Goal: Answer question/provide support: Answer question/provide support

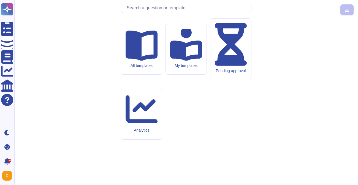
click at [135, 13] on input "text" at bounding box center [187, 8] width 127 height 10
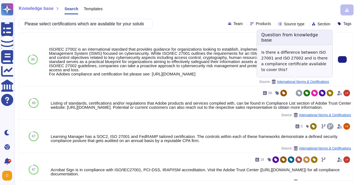
click at [303, 82] on span "International Norms & Certifications" at bounding box center [303, 81] width 52 height 3
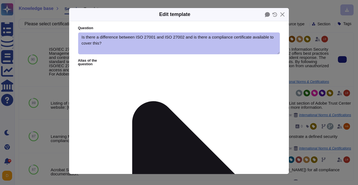
type textarea "Is there a difference between ISO 27001 and ISO 27002 and is there a compliance…"
type textarea "ISO/IEC 27002 is an international standard that provides guidance for organizat…"
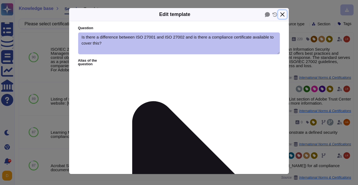
click at [283, 16] on button "Close" at bounding box center [282, 14] width 9 height 9
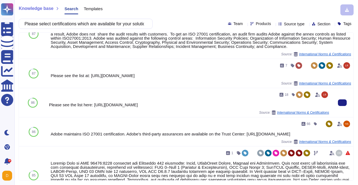
scroll to position [179, 0]
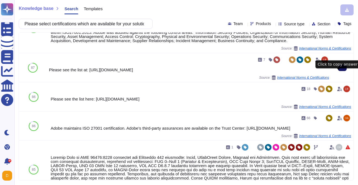
click at [343, 68] on icon at bounding box center [343, 68] width 0 height 0
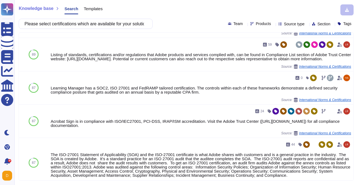
scroll to position [0, 0]
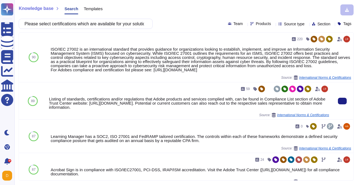
click at [50, 98] on div "Listing of standards, certifications and/or regulations that Adobe products and…" at bounding box center [189, 103] width 280 height 12
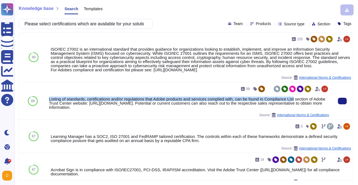
drag, startPoint x: 50, startPoint y: 98, endPoint x: 301, endPoint y: 101, distance: 250.6
click at [301, 101] on div "Listing of standards, certifications and/or regulations that Adobe products and…" at bounding box center [189, 103] width 280 height 12
copy div "Listing of standards, certifications and/or regulations that Adobe products and…"
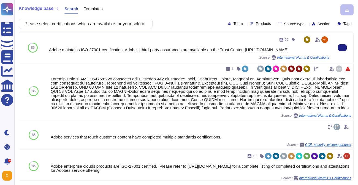
scroll to position [262, 0]
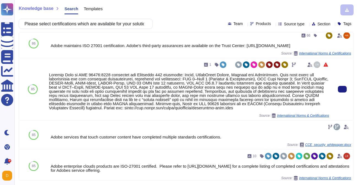
drag, startPoint x: 193, startPoint y: 116, endPoint x: 314, endPoint y: 115, distance: 121.0
click at [314, 110] on div at bounding box center [189, 91] width 280 height 37
copy div "[URL][DOMAIN_NAME]"
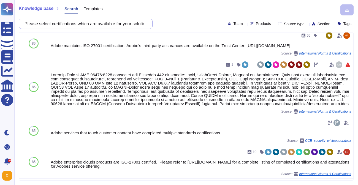
click at [114, 28] on input "Please select certifications which are available for your solution" at bounding box center [84, 24] width 125 height 10
paste input "i. Applications must support Single Sign-on (SSO) to manage user authentication…"
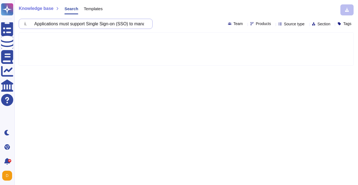
scroll to position [0, 0]
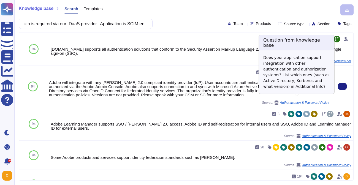
type input "i. Applications must support Single Sign-on (SSO) to manage user authentication…"
click at [298, 101] on span "Authentication & Password Policy" at bounding box center [304, 102] width 49 height 3
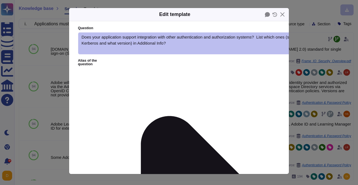
type textarea "Does your application support integration with other authentication and authori…"
type textarea "Adobe will integrate with any [PERSON_NAME] 2.0 compliant identity provider (Id…"
click at [283, 15] on button "Close" at bounding box center [282, 14] width 9 height 9
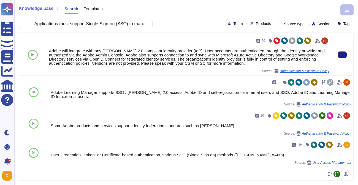
scroll to position [28, 0]
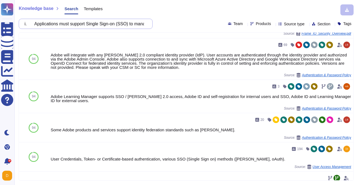
click at [69, 27] on input "i. Applications must support Single Sign-on (SSO) to manage user authentication…" at bounding box center [84, 24] width 125 height 10
paste input "MFA for Administrative Authentication Application must use or allow for multi-f…"
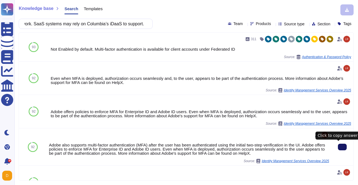
scroll to position [0, 0]
click at [339, 149] on button at bounding box center [342, 147] width 9 height 7
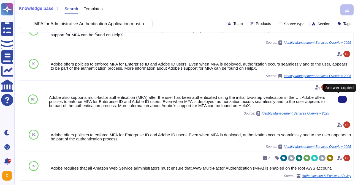
scroll to position [47, 0]
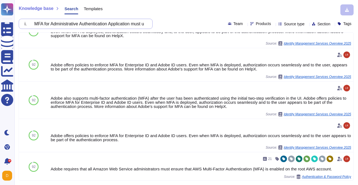
click at [87, 24] on input "i. MFA for Administrative Authentication Application must use or allow for mult…" at bounding box center [84, 24] width 125 height 10
paste input "Capabilities must be present to enable separation of duties between admins, gen…"
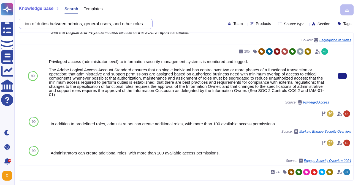
scroll to position [0, 0]
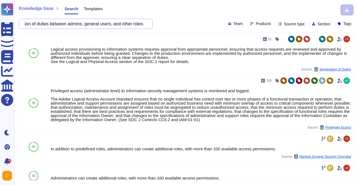
click at [93, 22] on input "Capabilities must be present to enable separation of duties between admins, gen…" at bounding box center [84, 24] width 125 height 10
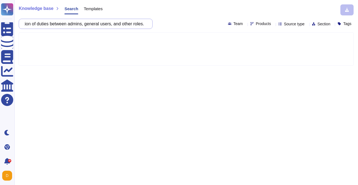
type input "B"
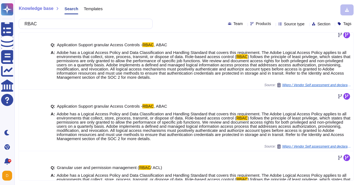
scroll to position [193, 0]
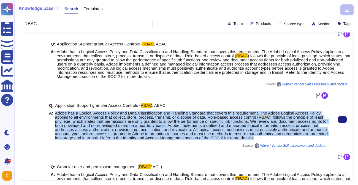
drag, startPoint x: 55, startPoint y: 117, endPoint x: 90, endPoint y: 146, distance: 45.4
click at [90, 140] on span "Adobe has a Logical Access Policy and Data Classification and Handling Standard…" at bounding box center [192, 125] width 274 height 29
copy span "Adobe has a Logical Access Policy and Data Classification and Handling Standard…"
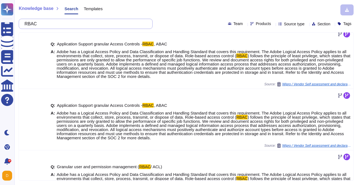
click at [93, 24] on input "RBAC" at bounding box center [84, 24] width 125 height 10
paste input "Data that Columbia provides may be used for development purposes only to addres…"
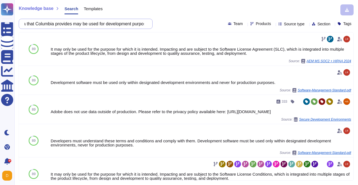
scroll to position [0, 0]
drag, startPoint x: 67, startPoint y: 24, endPoint x: 49, endPoint y: 23, distance: 18.5
click at [49, 24] on input "Data that Columbia provides may be used for development purposes only to addres…" at bounding box center [84, 24] width 125 height 10
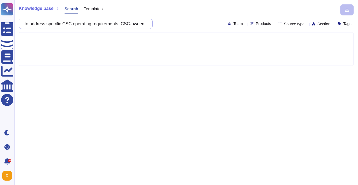
scroll to position [0, 151]
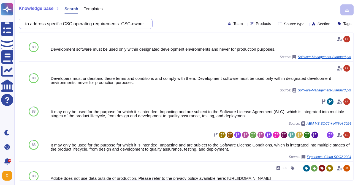
drag, startPoint x: 82, startPoint y: 25, endPoint x: 73, endPoint y: 25, distance: 8.8
click at [73, 25] on input "Data that the customer provides may be used for development purposes only to ad…" at bounding box center [84, 24] width 125 height 10
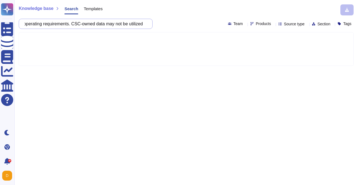
scroll to position [0, 219]
drag, startPoint x: 91, startPoint y: 25, endPoint x: 82, endPoint y: 24, distance: 8.3
click at [82, 24] on input "Data that the customer provides may be used for development purposes only to ad…" at bounding box center [84, 24] width 125 height 10
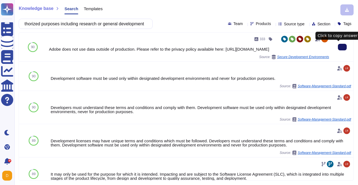
scroll to position [0, 0]
click at [338, 47] on button at bounding box center [342, 47] width 9 height 7
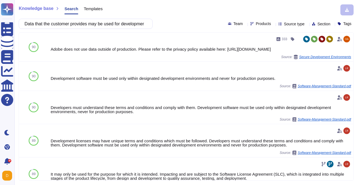
click at [124, 24] on input "Data that the customer provides may be used for development purposes only to ad…" at bounding box center [84, 24] width 125 height 10
paste input "oes your platform/system/service support our ability to advertise directly to c…"
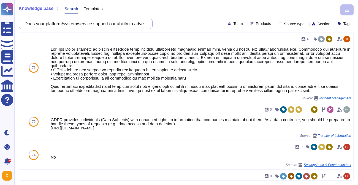
click at [96, 26] on input "Does your platform/system/service support our ability to advertise directly to …" at bounding box center [84, 24] width 125 height 10
paste input "Please confirm if your solution collects, stores, receives, uses, shares, or tr…"
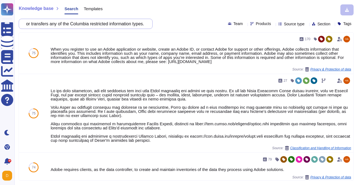
drag, startPoint x: 87, startPoint y: 24, endPoint x: 69, endPoint y: 24, distance: 17.6
click at [69, 24] on input "Please confirm if your solution collects, stores, receives, uses, shares, or tr…" at bounding box center [84, 24] width 125 height 10
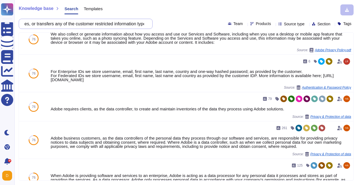
scroll to position [170, 0]
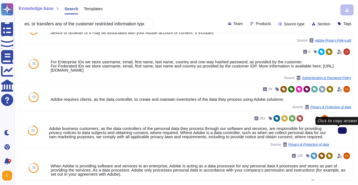
type input "Please confirm if your solution collects, stores, receives, uses, shares, or tr…"
click at [343, 131] on icon at bounding box center [343, 131] width 0 height 0
click at [313, 146] on span "Privacy & Protection of data" at bounding box center [309, 144] width 41 height 3
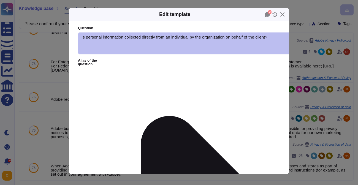
type textarea "Is personal information collected directly from an individual by the organizati…"
type textarea "Adobe business customers, as the data controllers of the personal data they pro…"
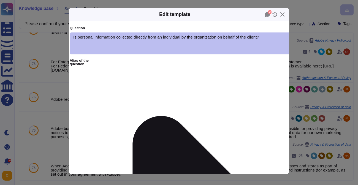
scroll to position [0, 11]
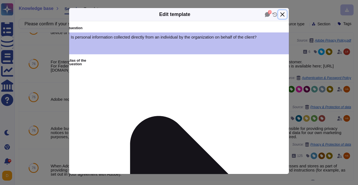
click at [282, 14] on button "Close" at bounding box center [282, 14] width 9 height 9
